Goal: Find specific page/section: Find specific page/section

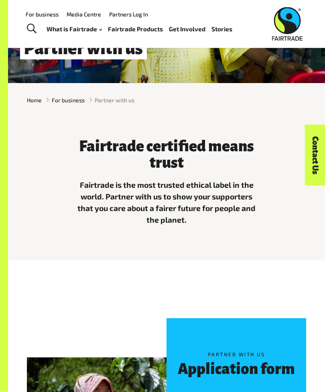
scroll to position [84, 0]
